Goal: Check status: Check status

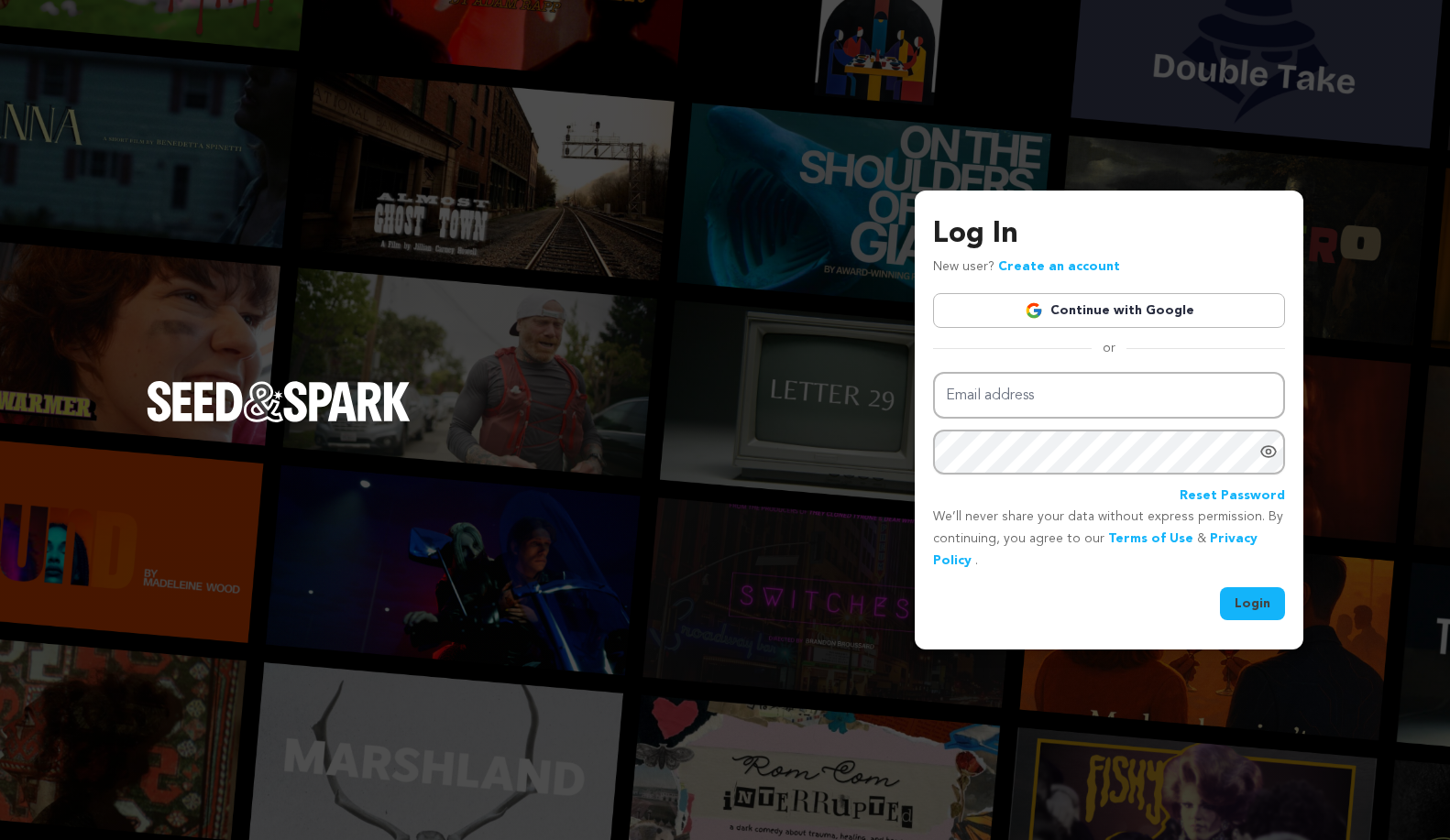
click at [1069, 306] on link "Continue with Google" at bounding box center [1109, 310] width 352 height 35
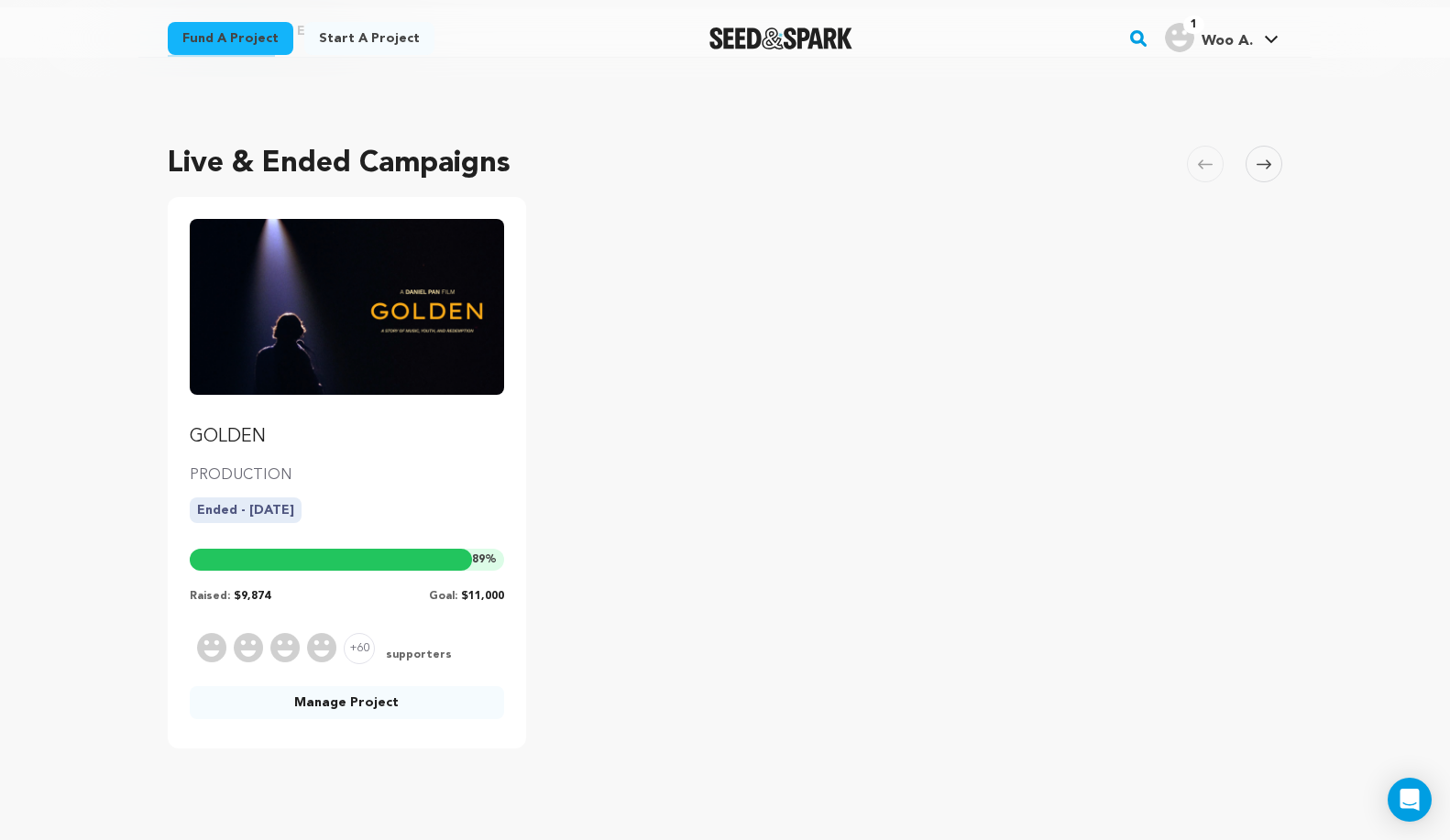
scroll to position [93, 0]
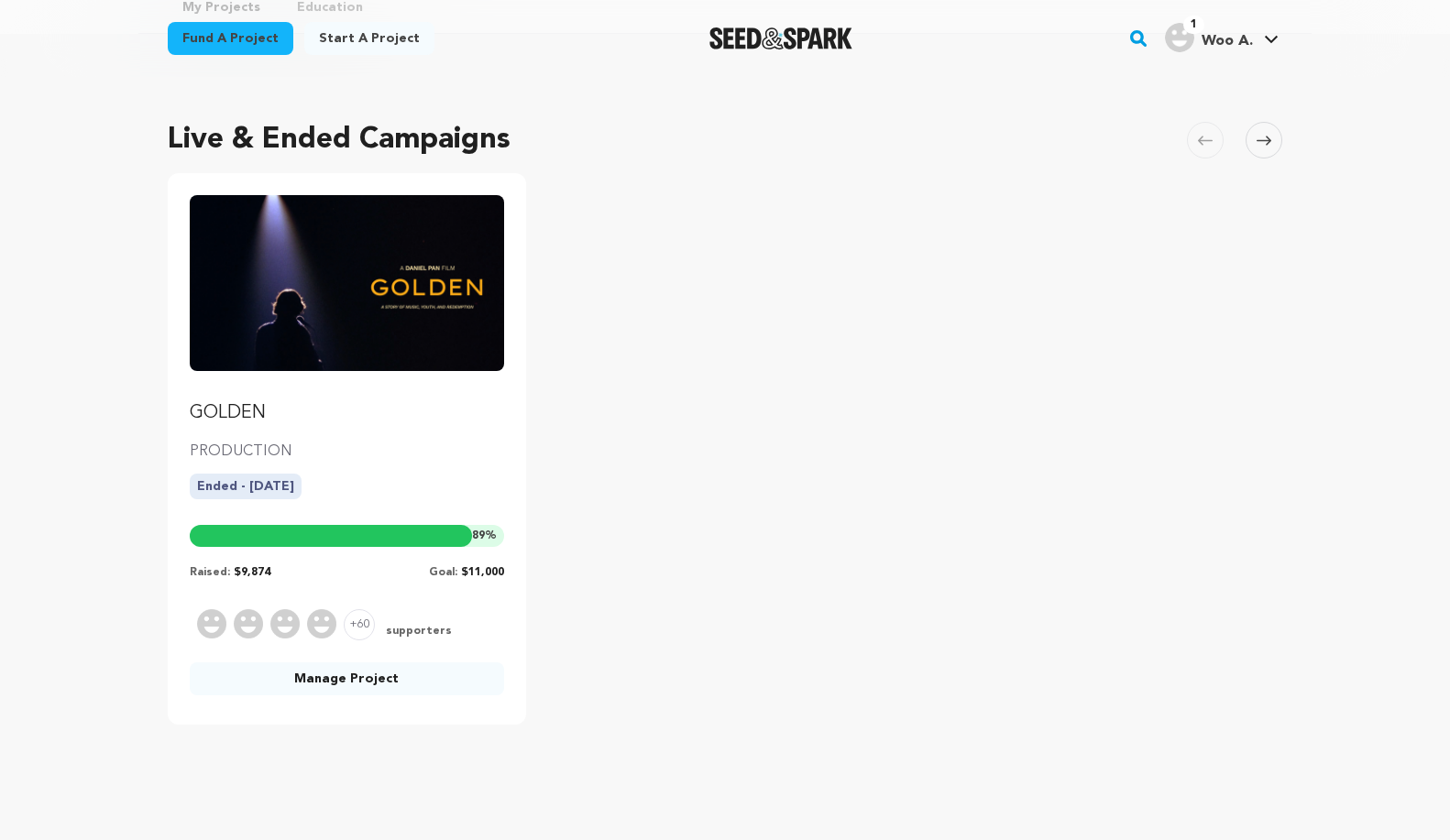
click at [356, 679] on link "Manage Project" at bounding box center [346, 679] width 315 height 33
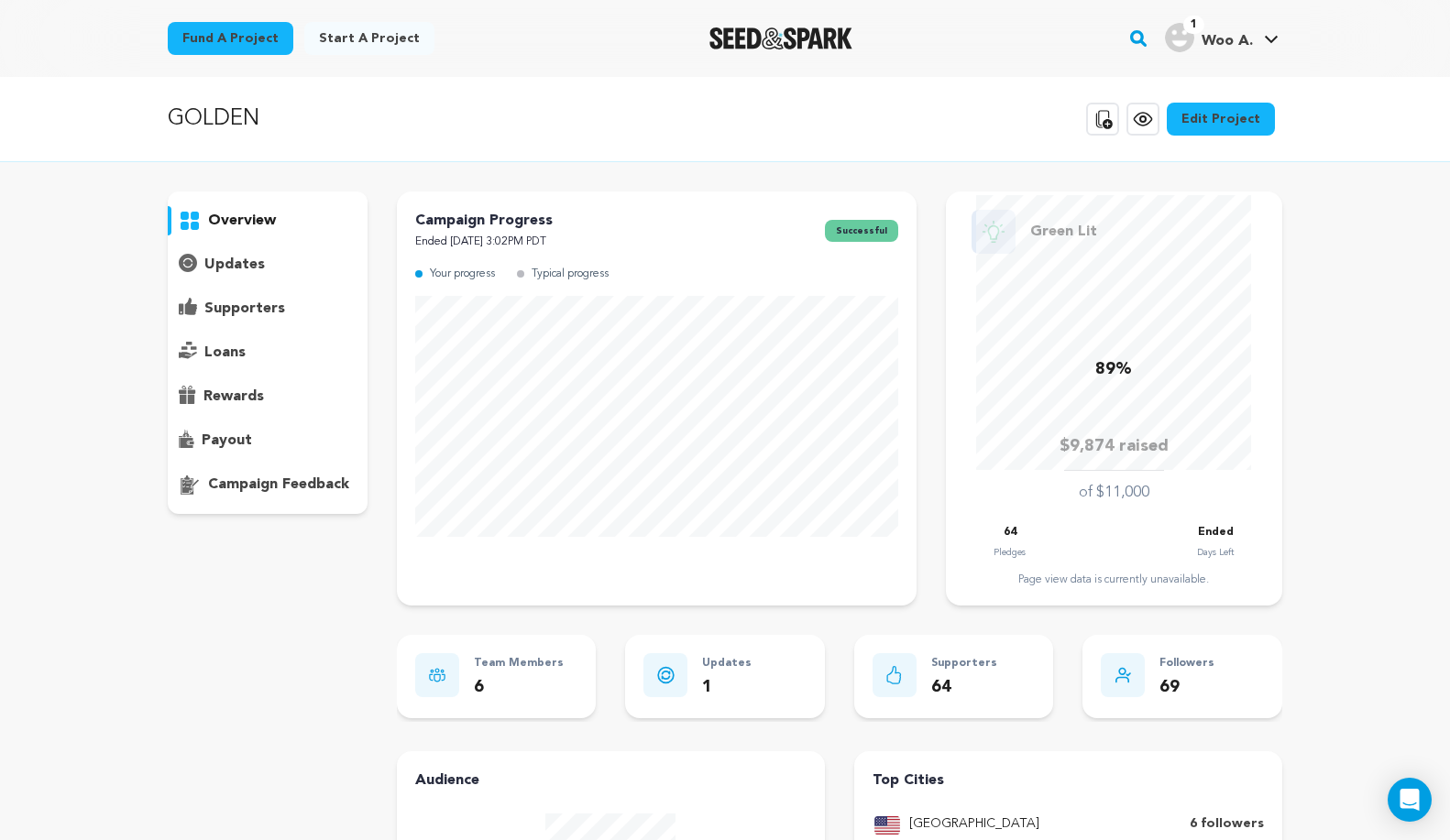
click at [220, 429] on p "payout" at bounding box center [227, 441] width 50 height 22
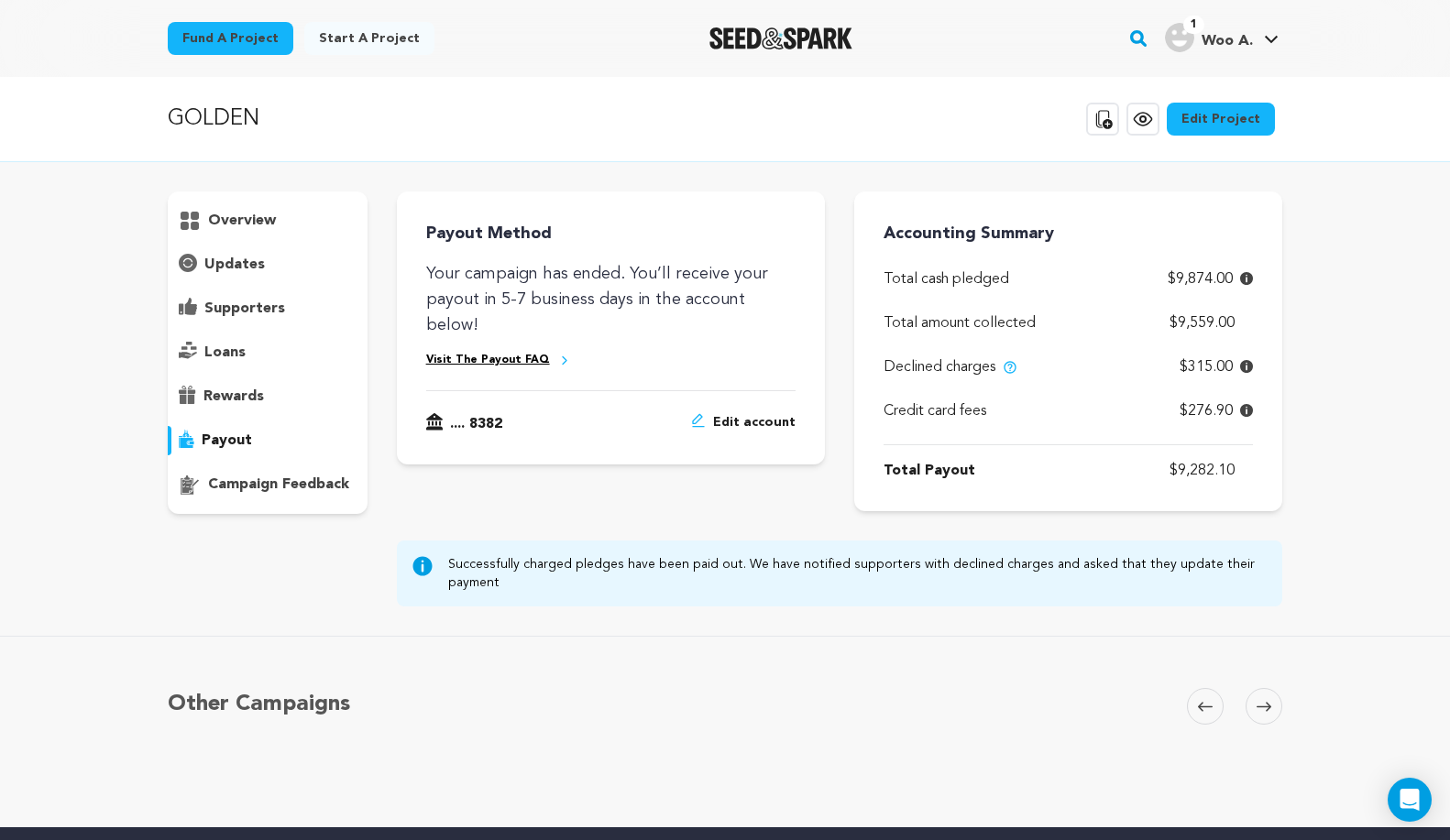
click at [246, 301] on p "supporters" at bounding box center [245, 309] width 80 height 22
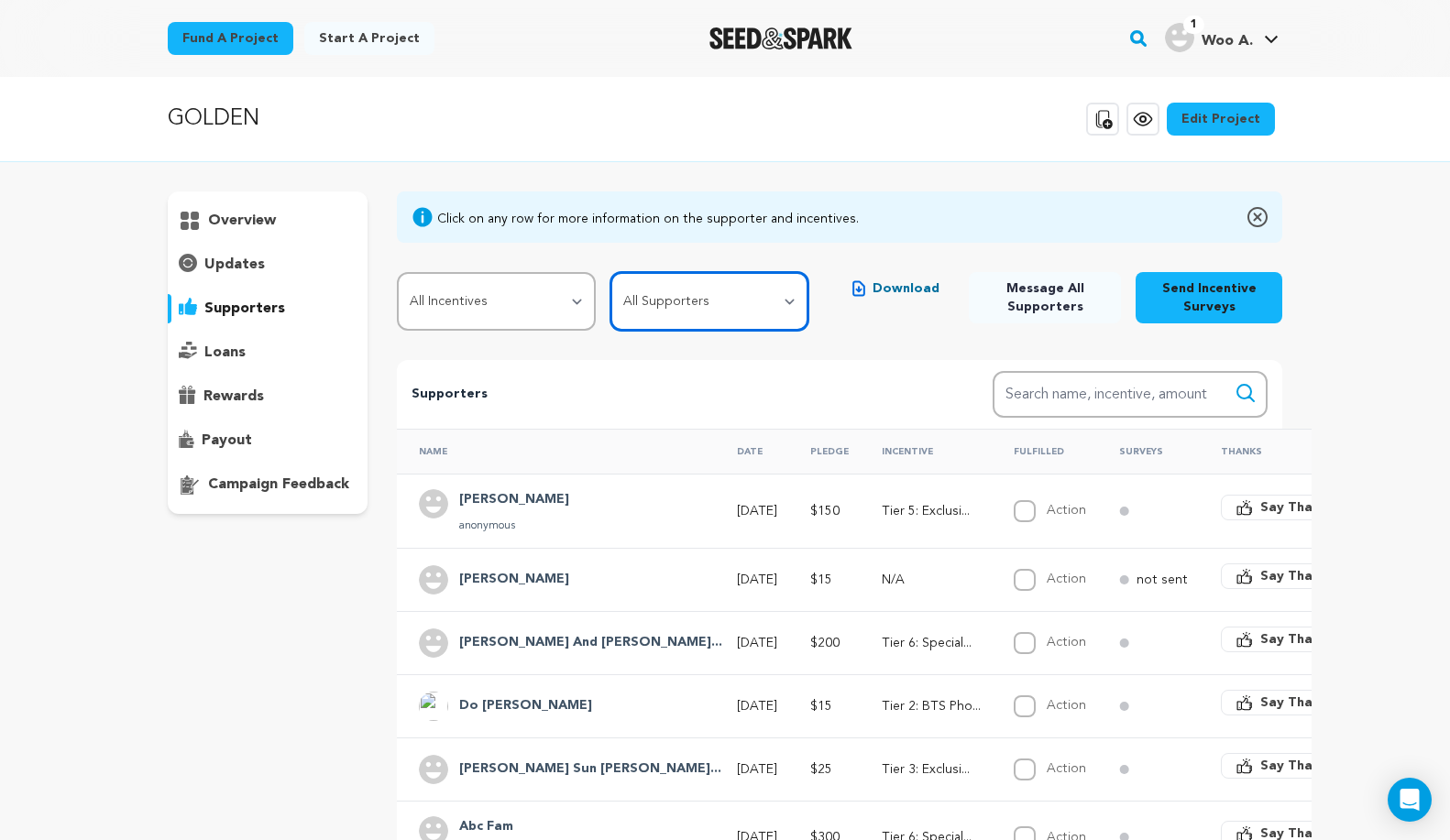
click at [757, 295] on select "All Supporters Survey not sent Survey incomplete Survey complete Incentive not …" at bounding box center [710, 301] width 199 height 59
select select "pledge_incomplete"
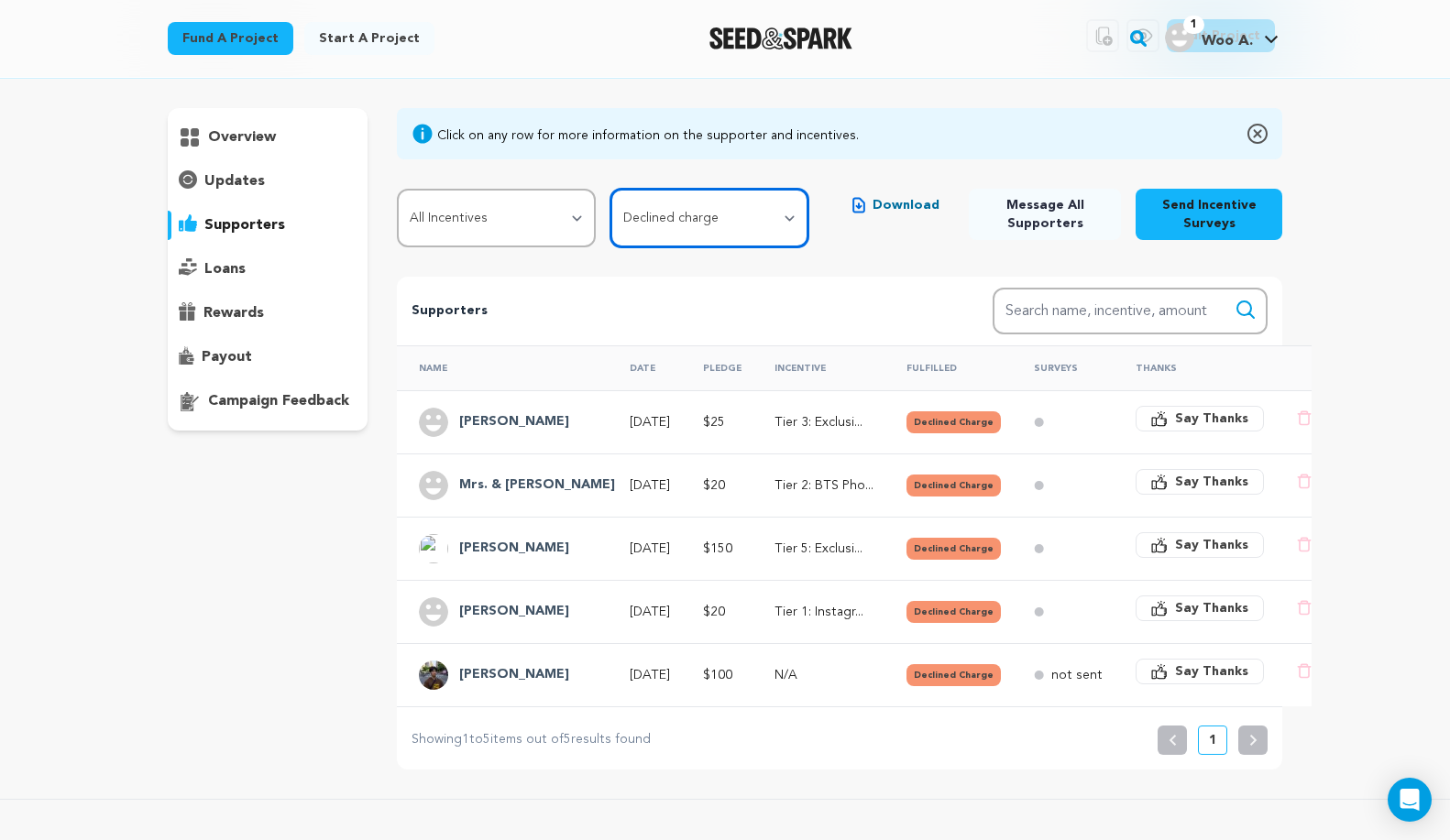
scroll to position [93, 0]
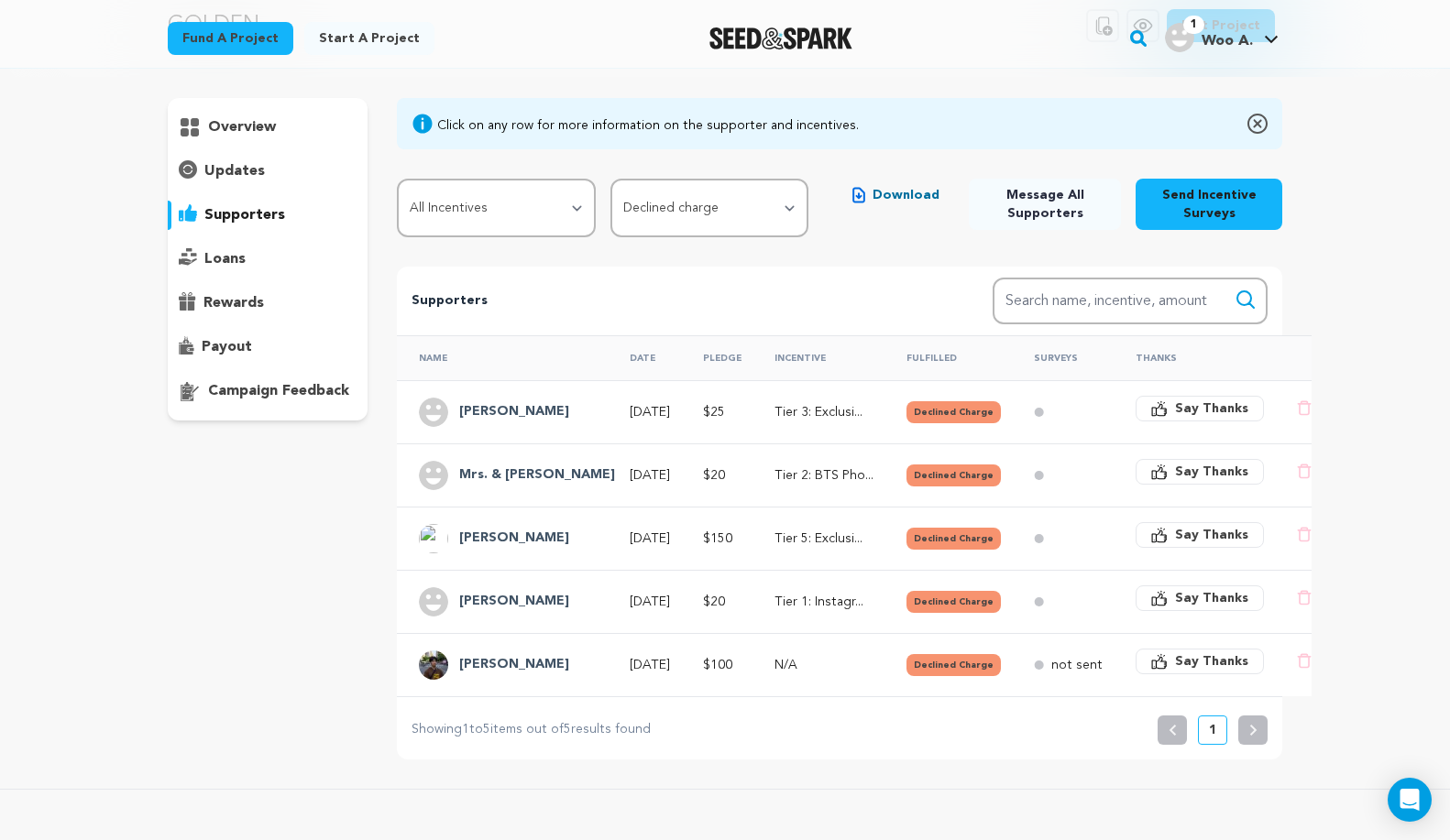
click at [219, 350] on p "payout" at bounding box center [227, 347] width 50 height 22
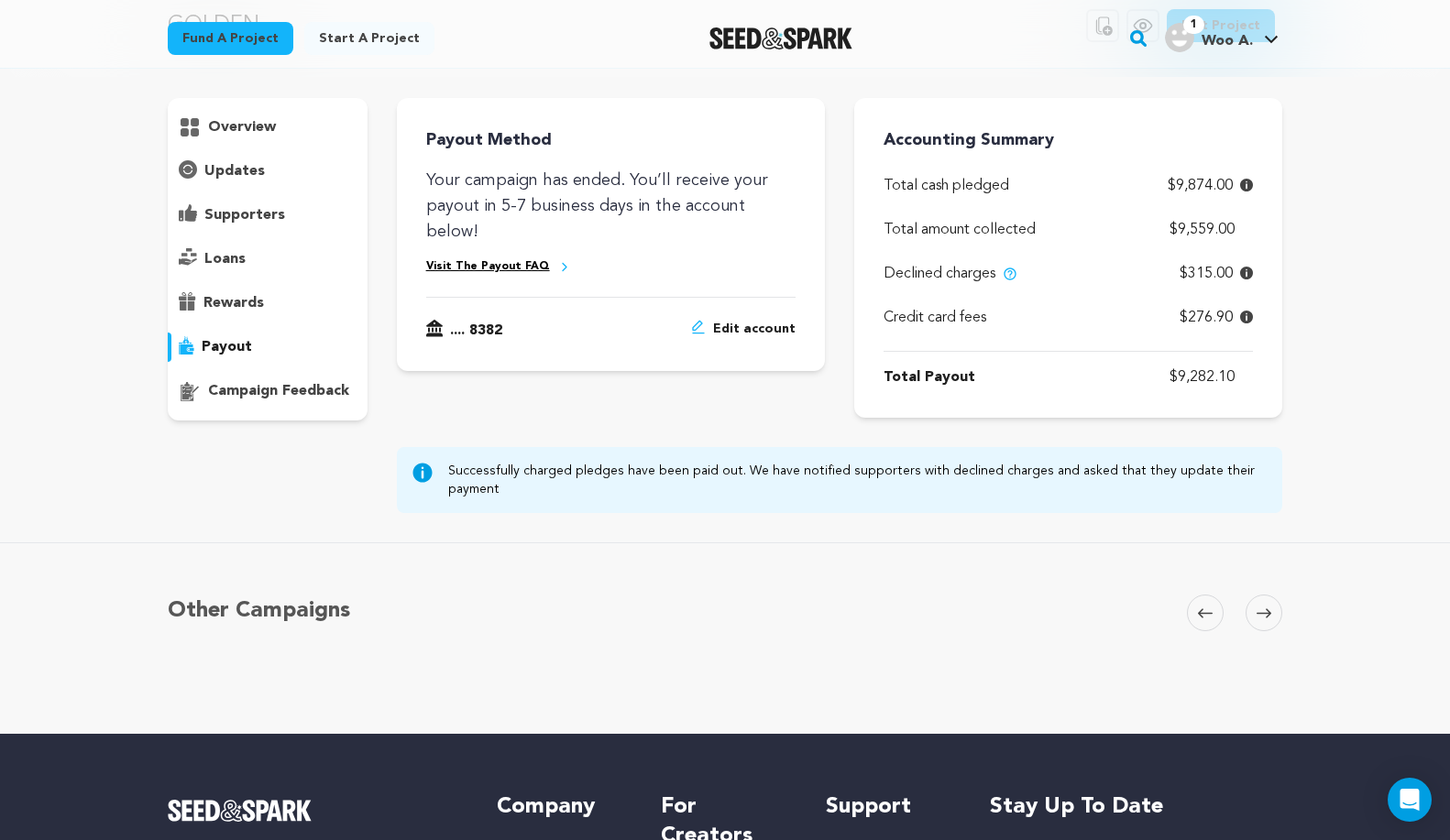
click at [254, 213] on p "supporters" at bounding box center [245, 216] width 80 height 22
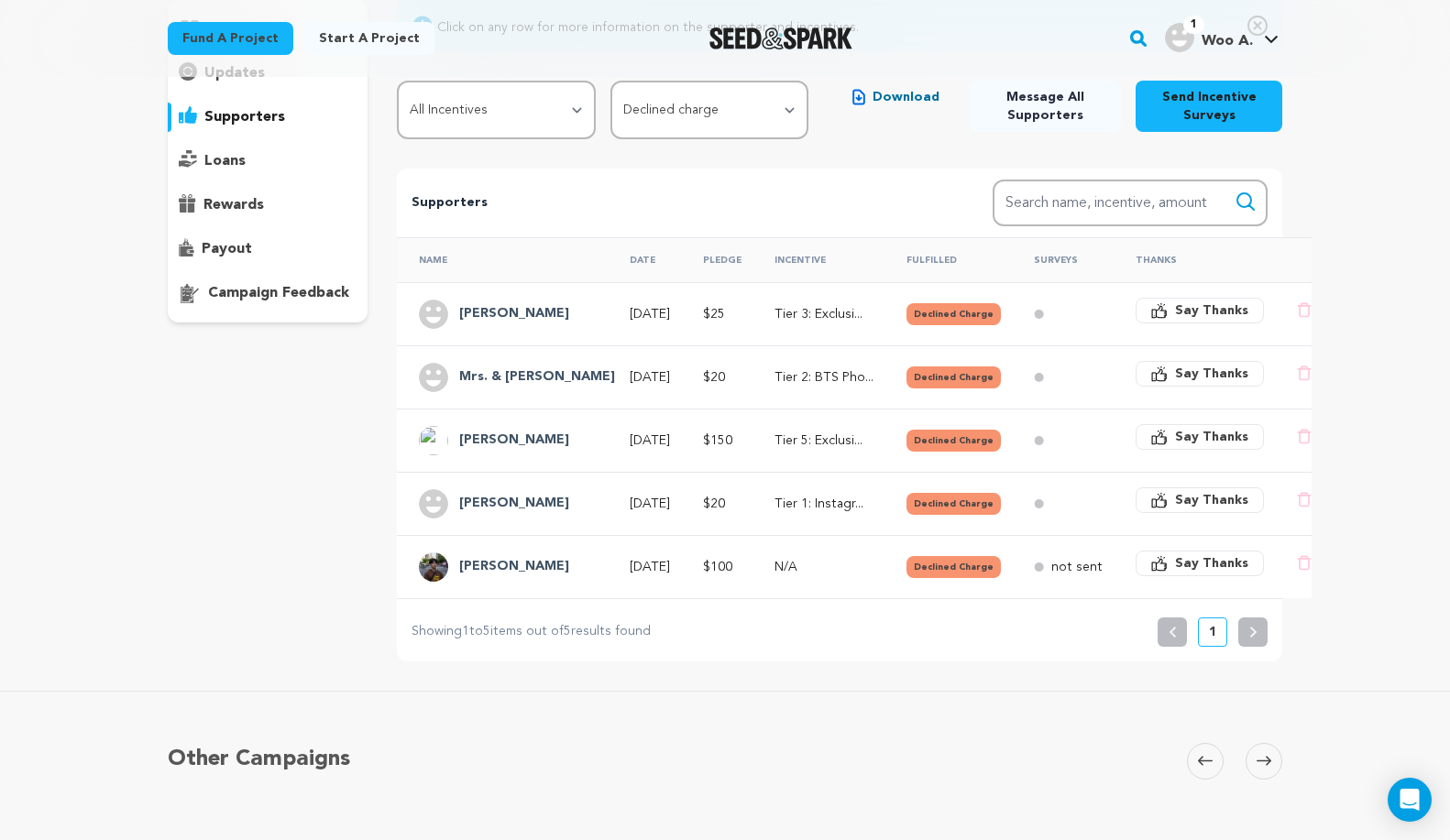
scroll to position [192, 0]
